Goal: Task Accomplishment & Management: Manage account settings

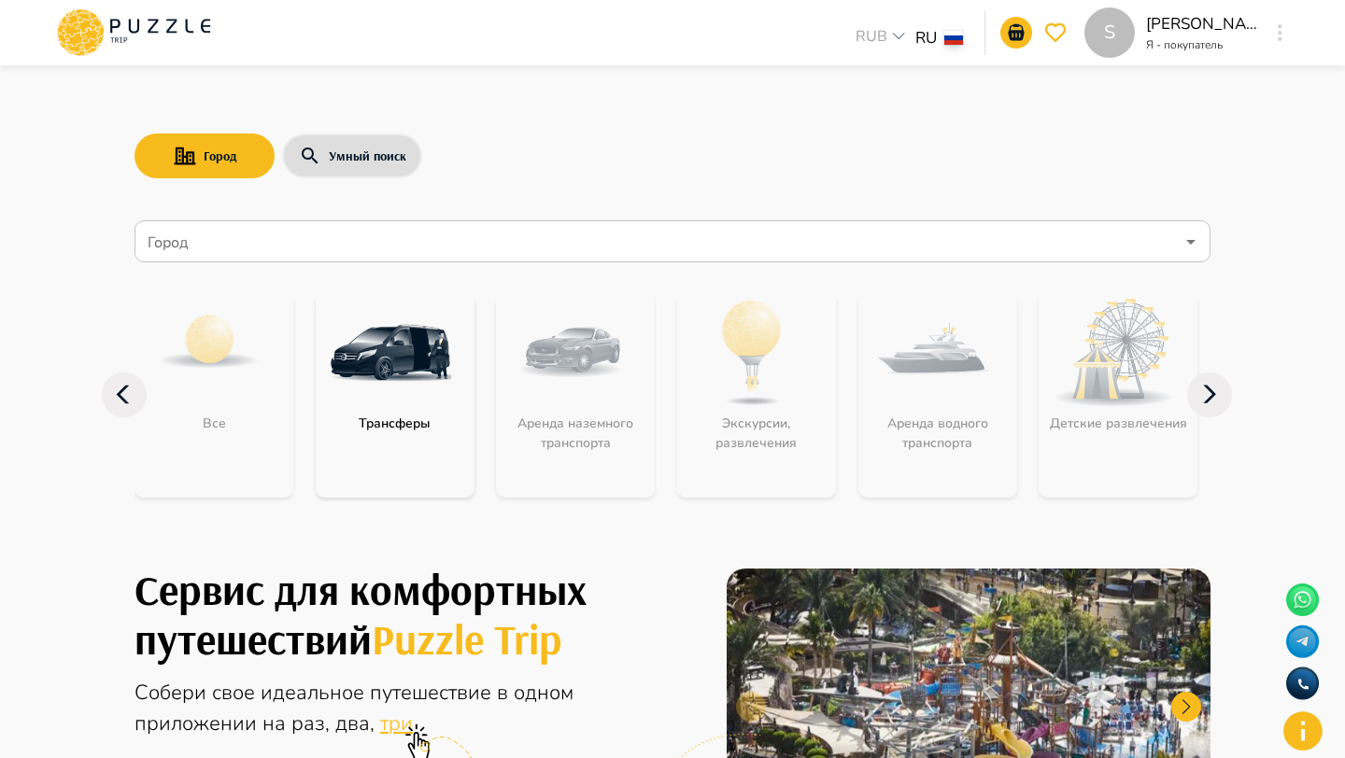
click at [1286, 38] on div "S" at bounding box center [1279, 33] width 21 height 34
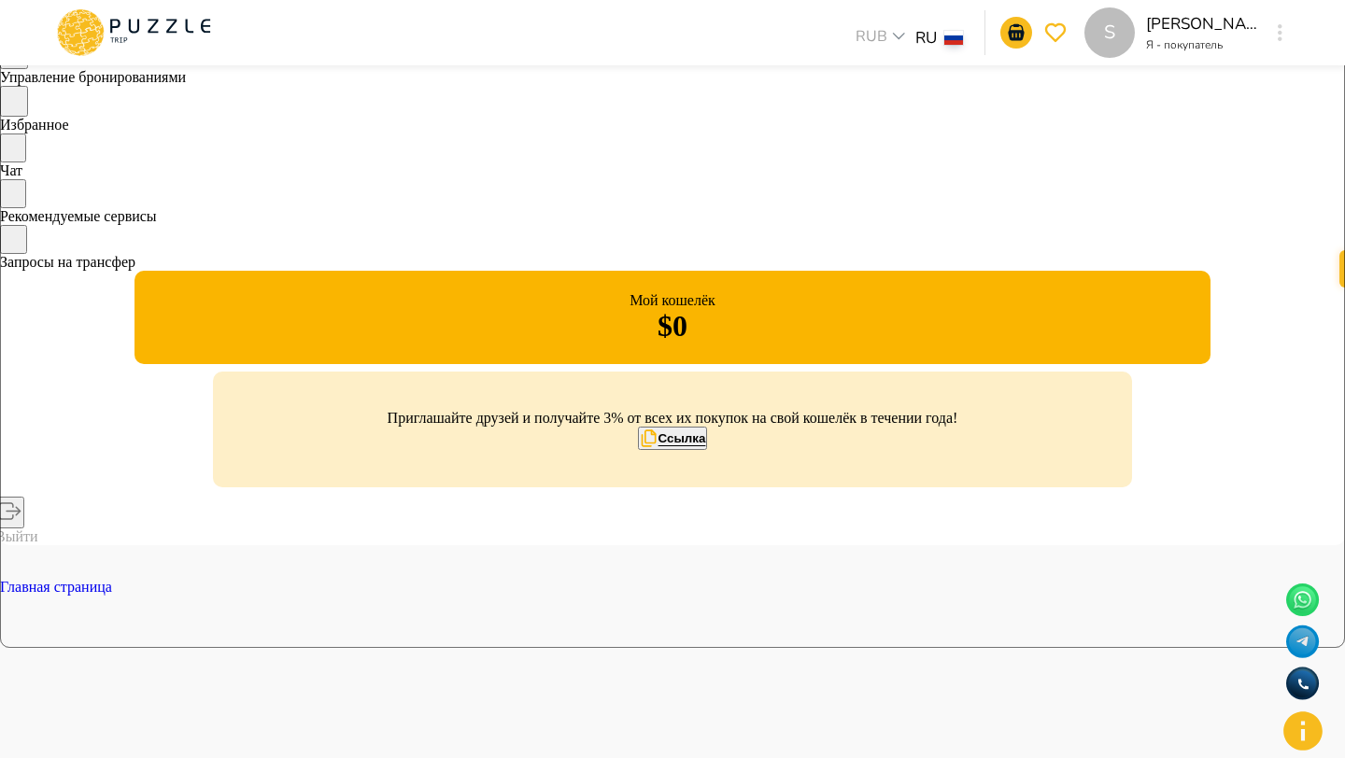
scroll to position [111, 0]
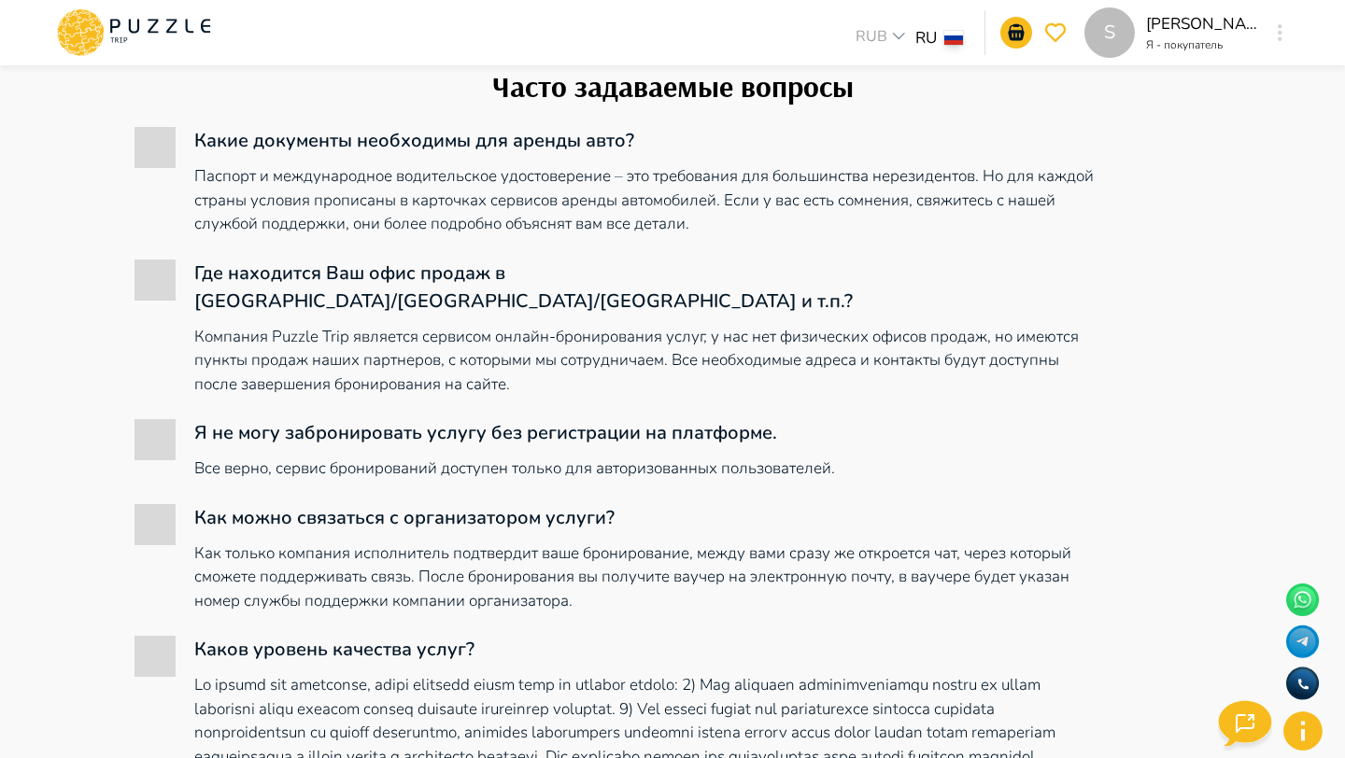
scroll to position [142, 0]
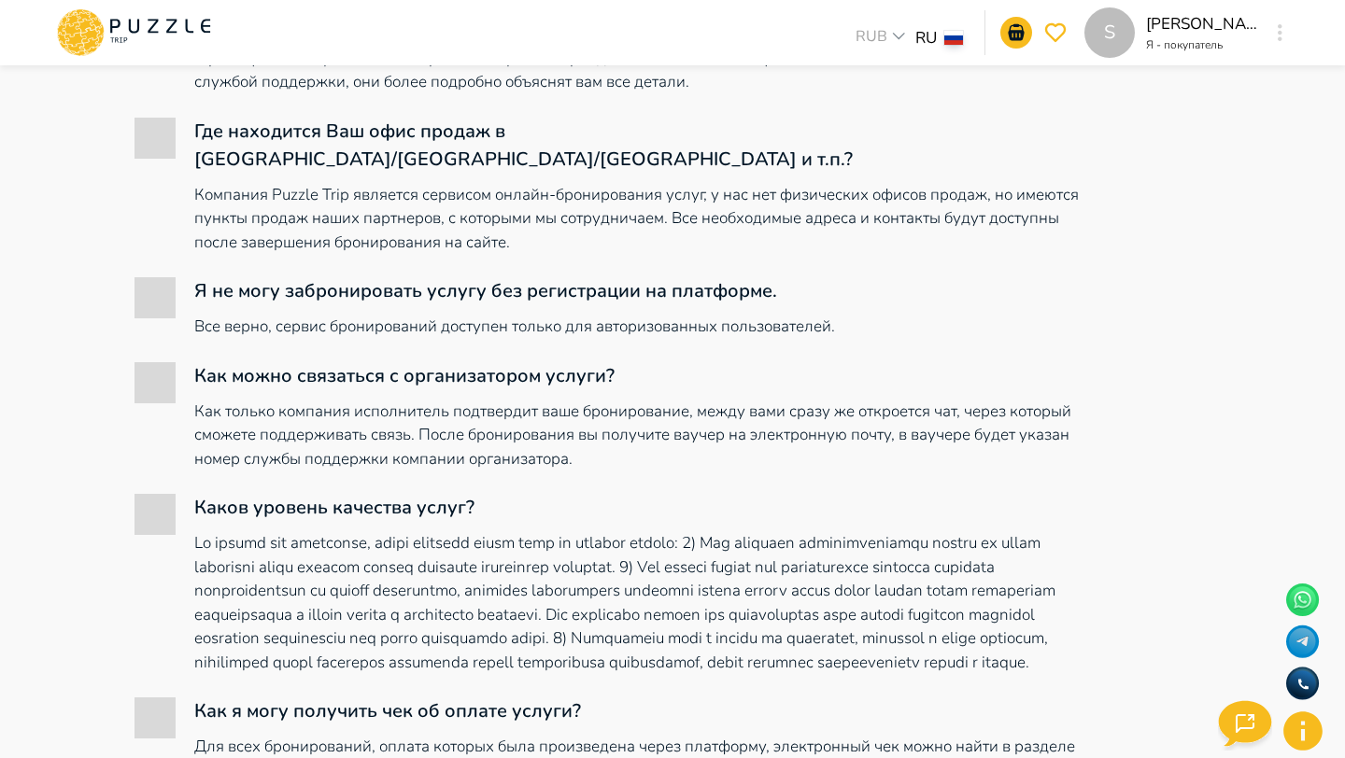
click at [1254, 38] on p "Я - покупатель" at bounding box center [1202, 44] width 112 height 17
click at [1265, 38] on div "S Syuzanna Tavakalyan Я - покупатель S" at bounding box center [1187, 32] width 206 height 50
click at [1281, 38] on icon "button" at bounding box center [1280, 32] width 5 height 17
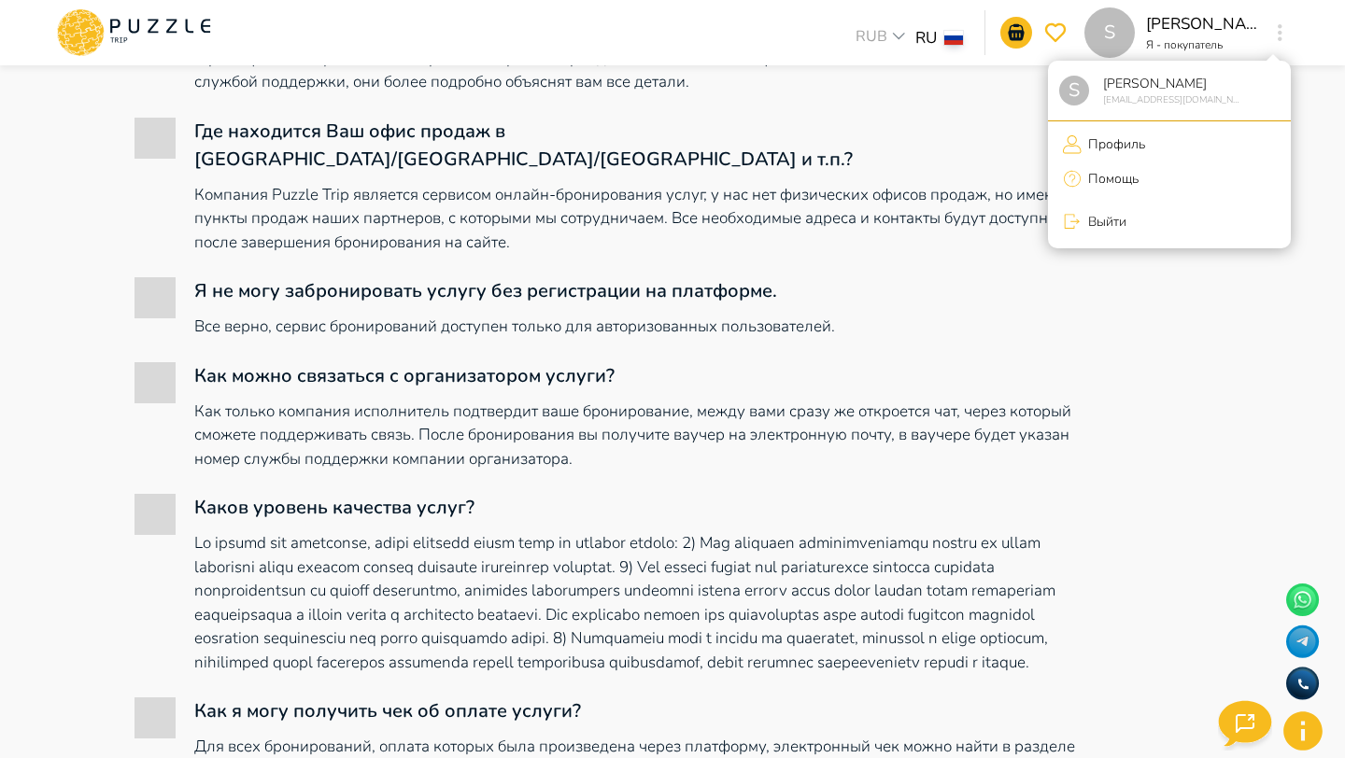
click at [1162, 219] on li "Выйти" at bounding box center [1169, 221] width 243 height 39
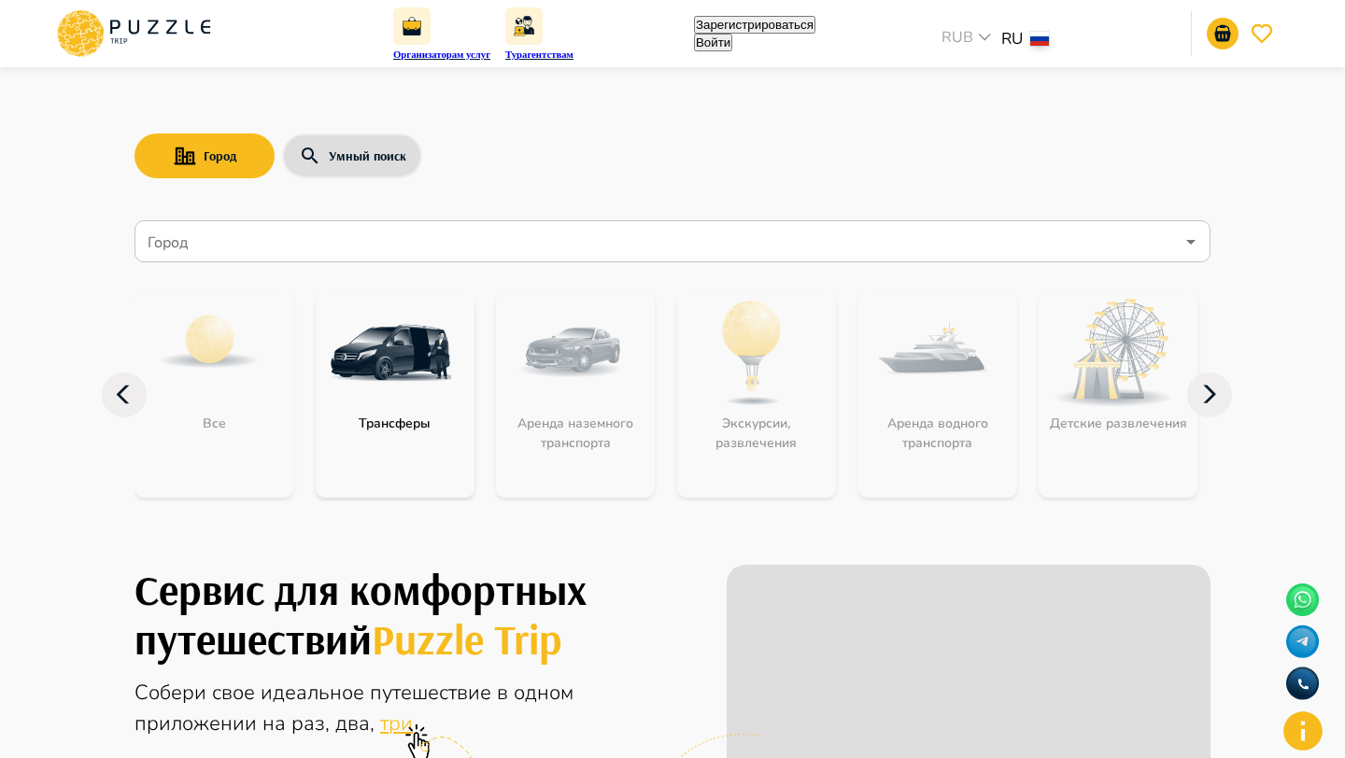
click at [732, 42] on button "Войти" at bounding box center [713, 43] width 38 height 18
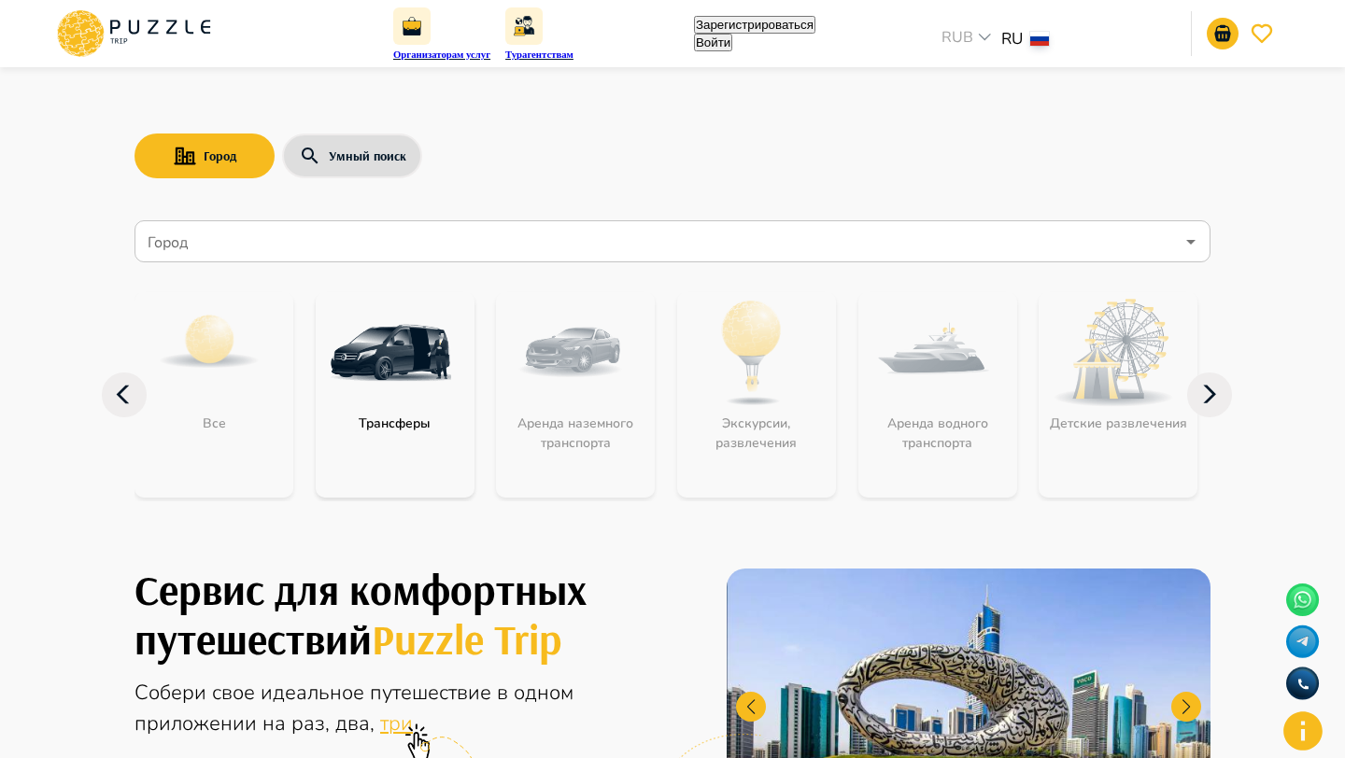
type input "**********"
